Goal: Information Seeking & Learning: Learn about a topic

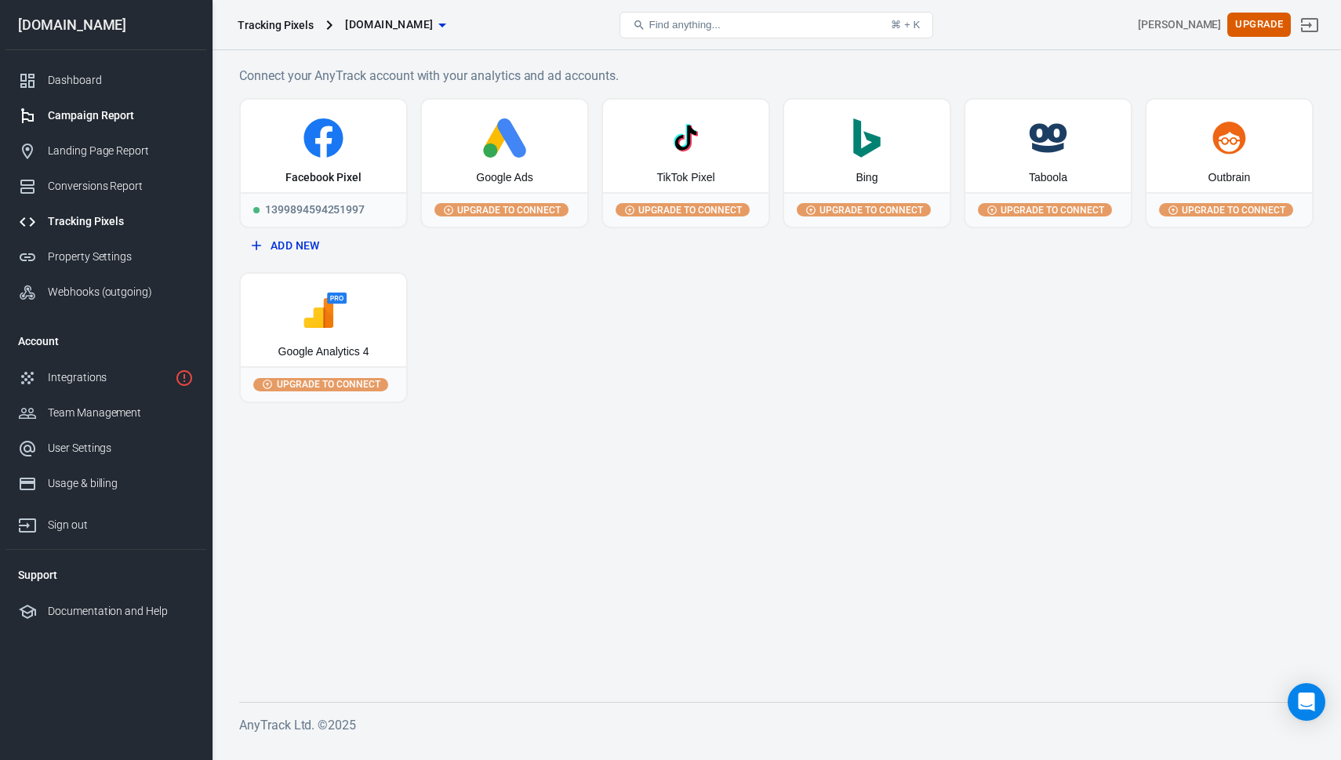
click at [93, 114] on div "Campaign Report" at bounding box center [121, 115] width 146 height 16
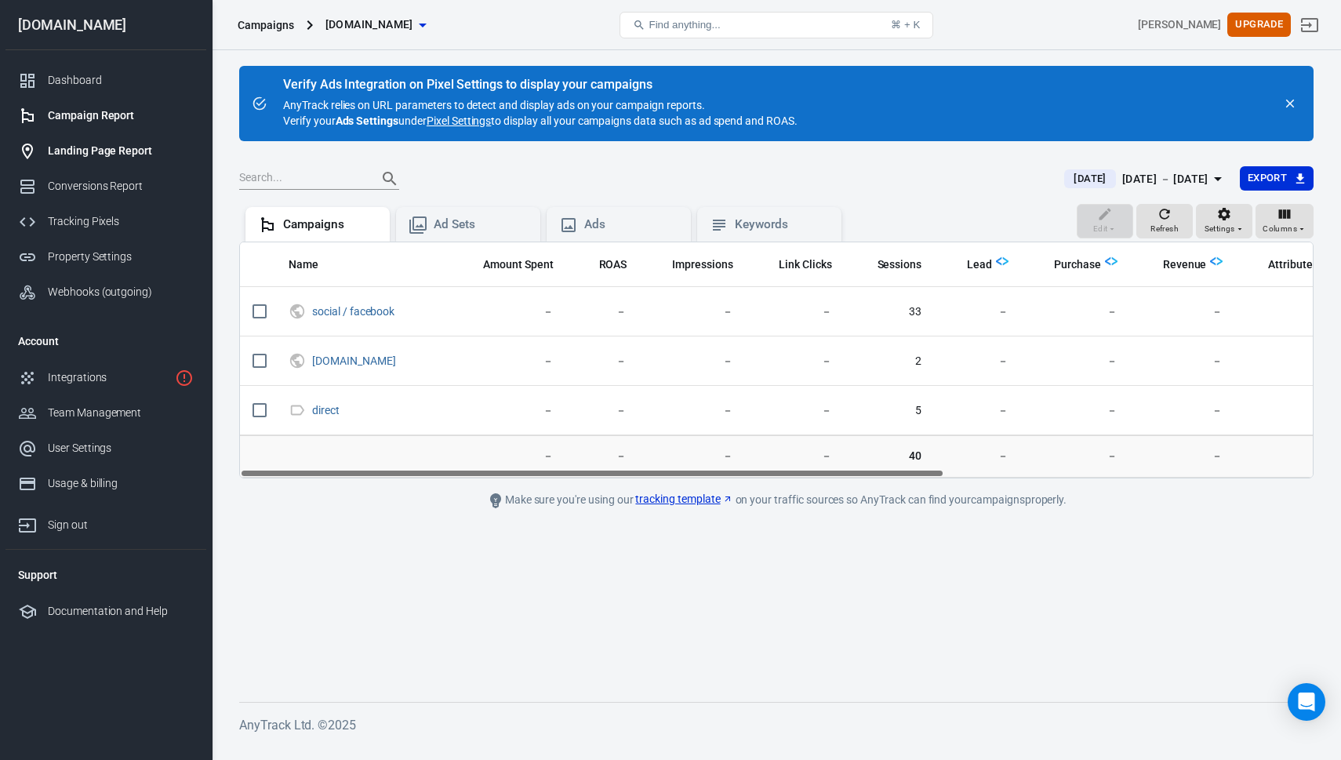
click at [106, 142] on link "Landing Page Report" at bounding box center [105, 150] width 201 height 35
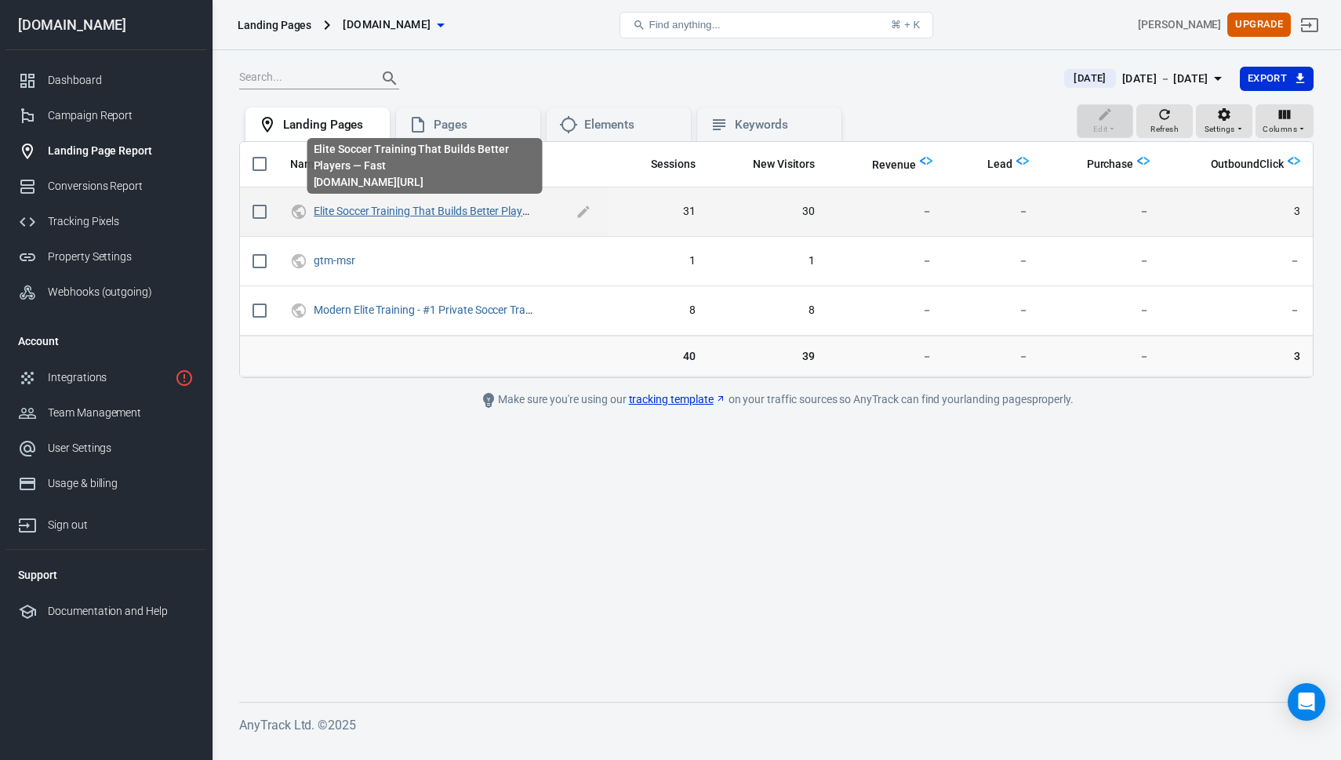
click at [386, 216] on link "Elite Soccer Training That Builds Better Players — Fast" at bounding box center [443, 211] width 259 height 13
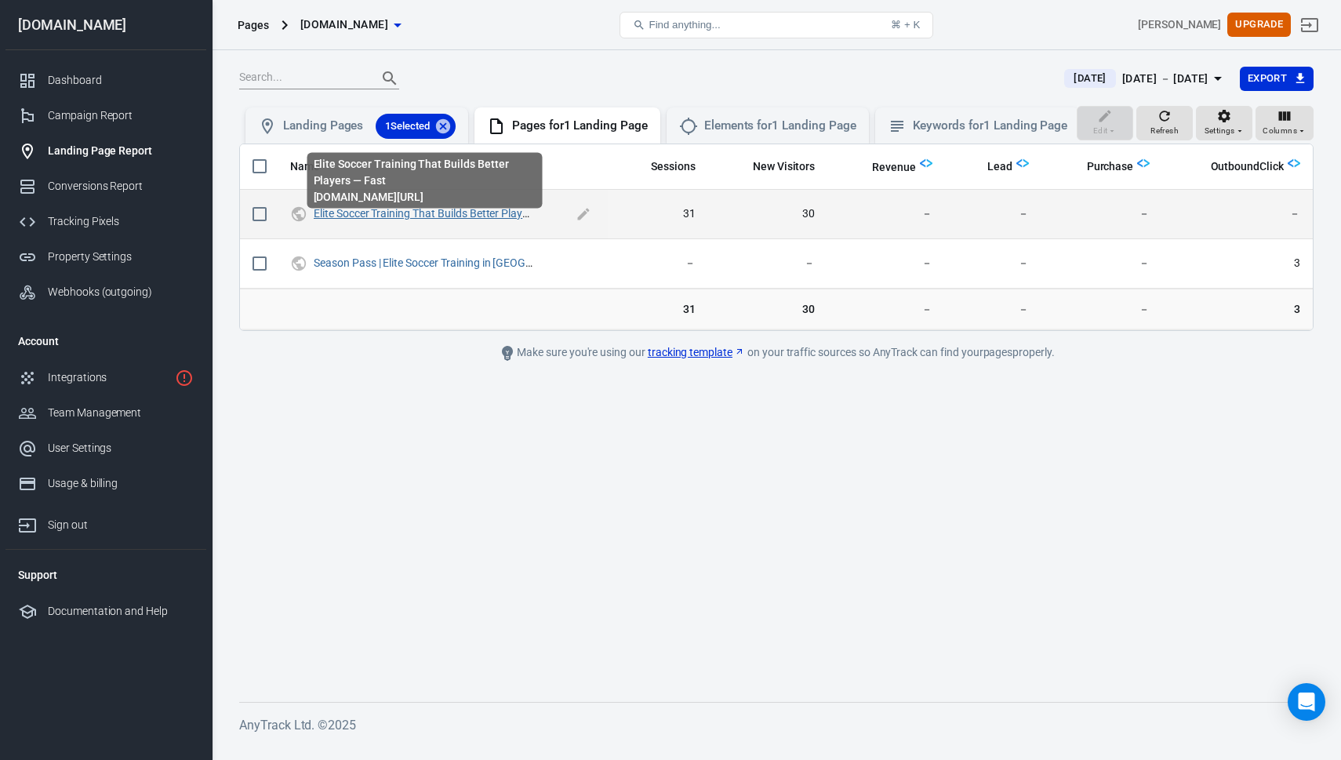
click at [422, 220] on link "Elite Soccer Training That Builds Better Players — Fast" at bounding box center [443, 213] width 259 height 13
